Goal: Transaction & Acquisition: Purchase product/service

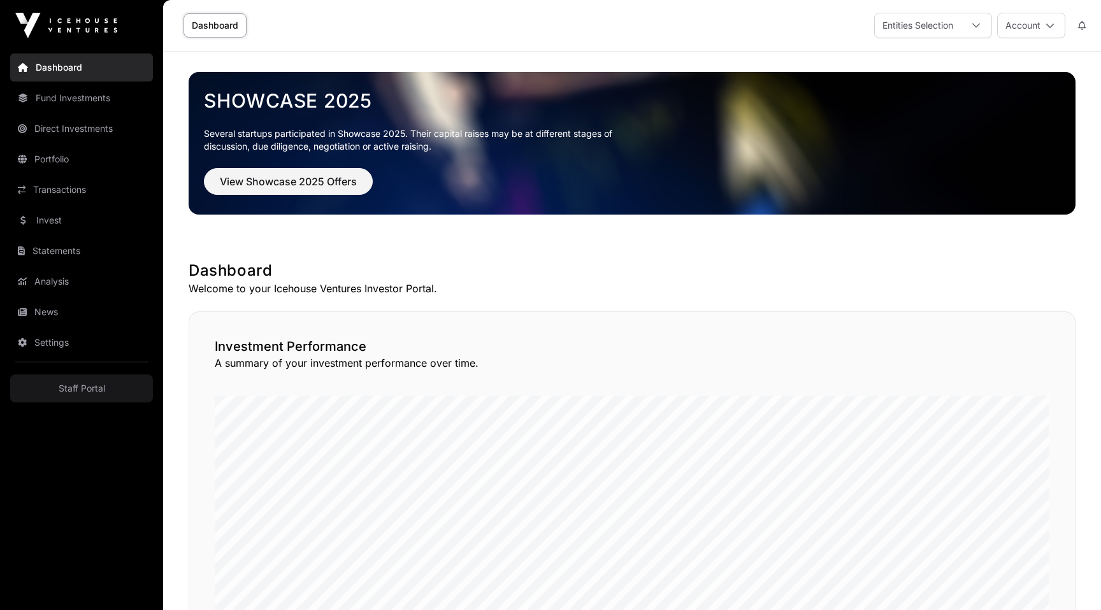
click at [61, 220] on link "Invest" at bounding box center [81, 220] width 143 height 28
click at [54, 220] on link "Invest" at bounding box center [81, 220] width 143 height 28
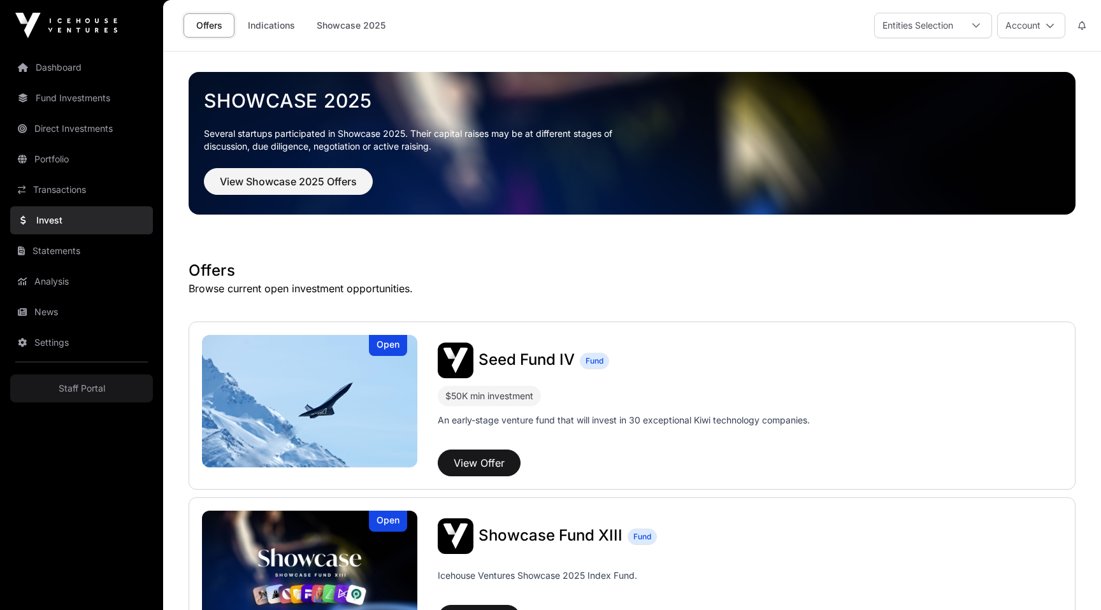
click at [263, 35] on link "Indications" at bounding box center [272, 25] width 64 height 24
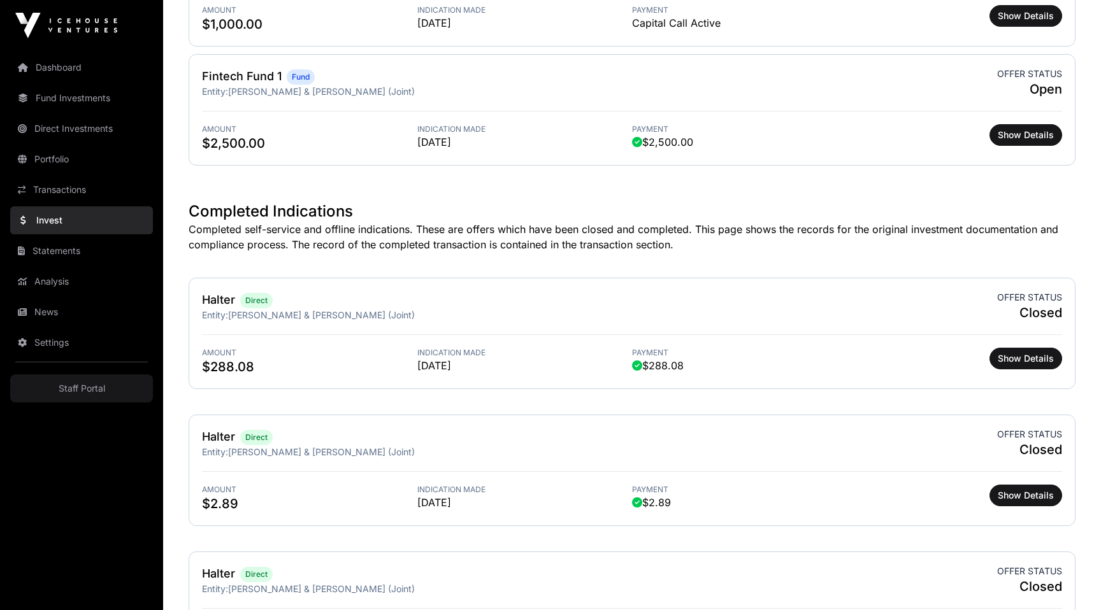
scroll to position [201, 0]
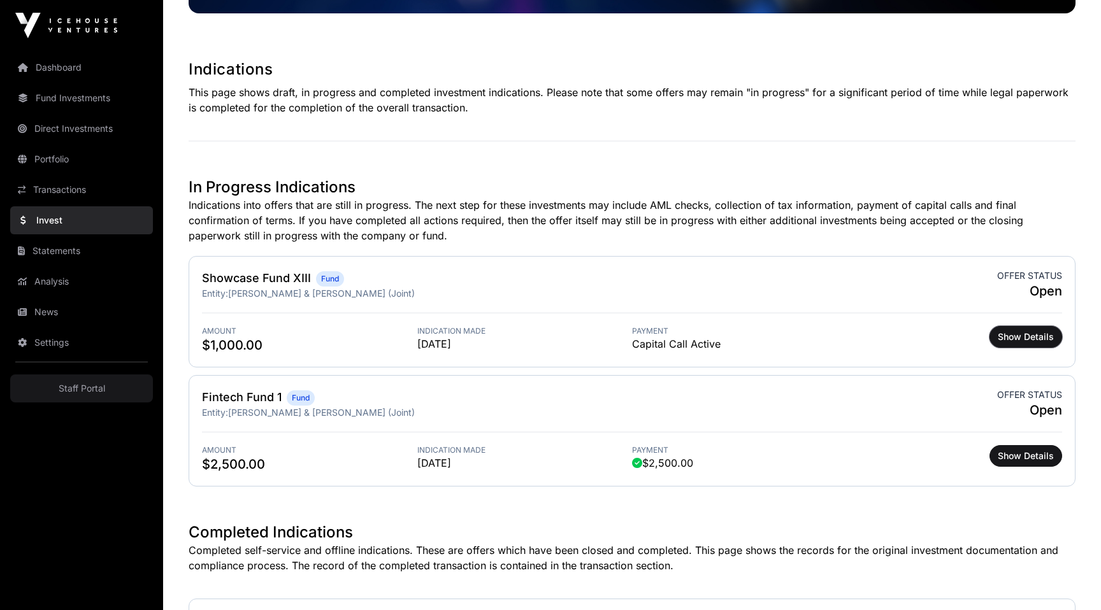
click at [1036, 332] on span "Show Details" at bounding box center [1026, 337] width 56 height 13
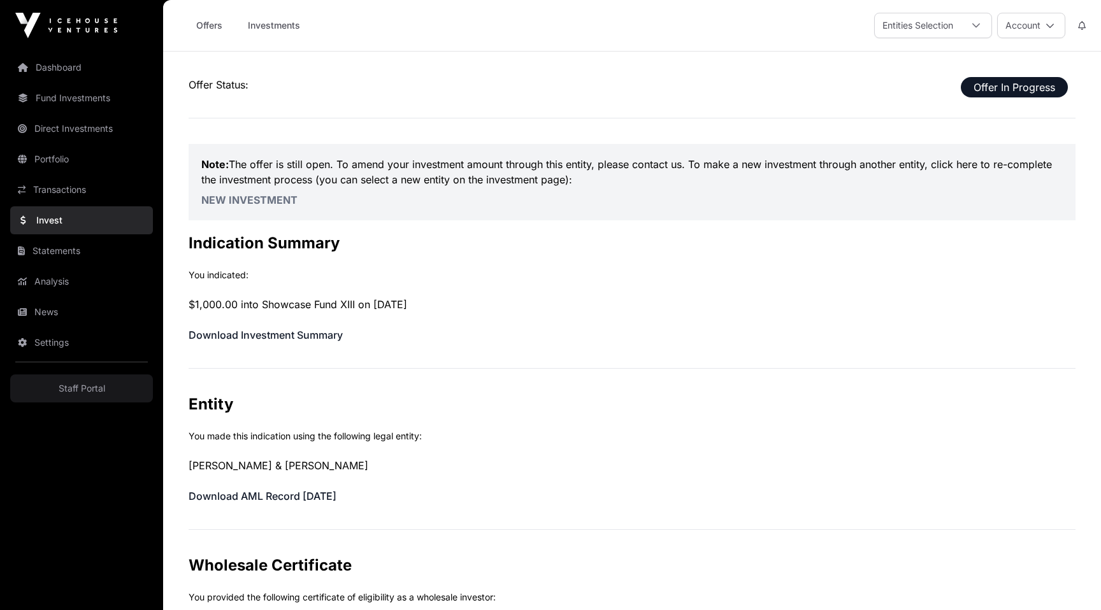
scroll to position [472, 0]
